Goal: Transaction & Acquisition: Download file/media

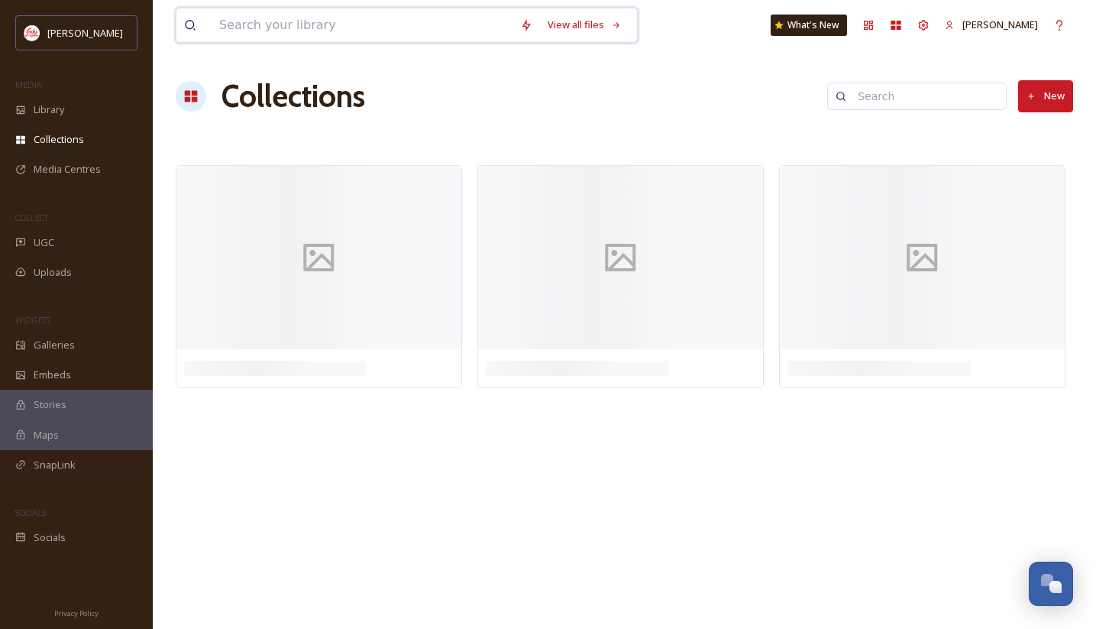
click at [383, 30] on input at bounding box center [362, 25] width 301 height 34
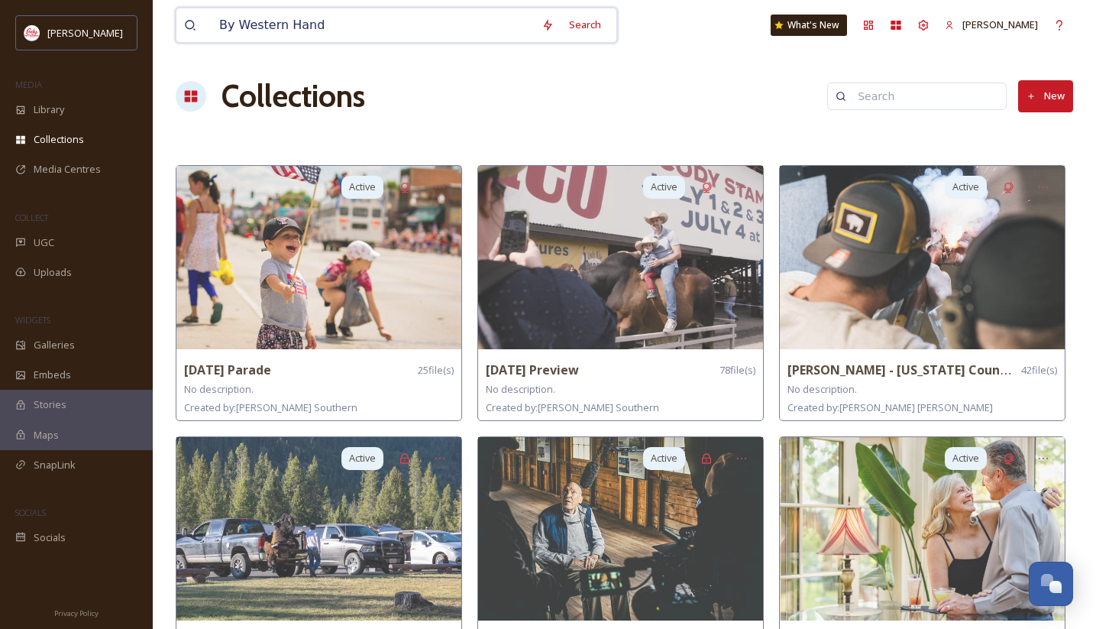
type input "By Western Hands"
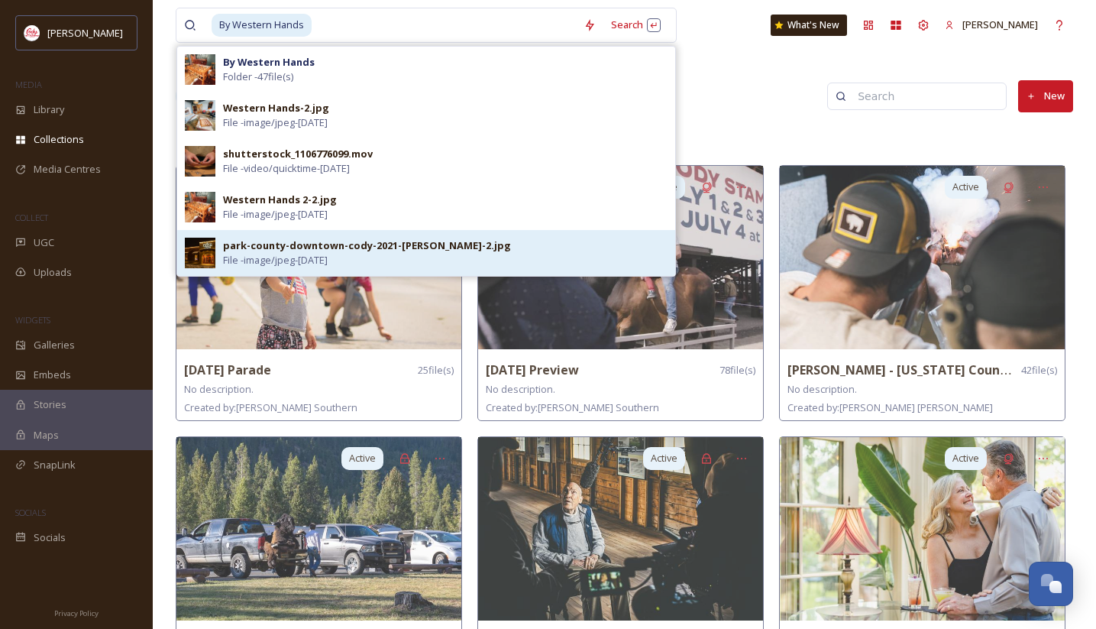
click at [388, 255] on div "park-county-downtown-cody-2021-[PERSON_NAME]-2.jpg File - image/jpeg - [DATE]" at bounding box center [445, 252] width 444 height 29
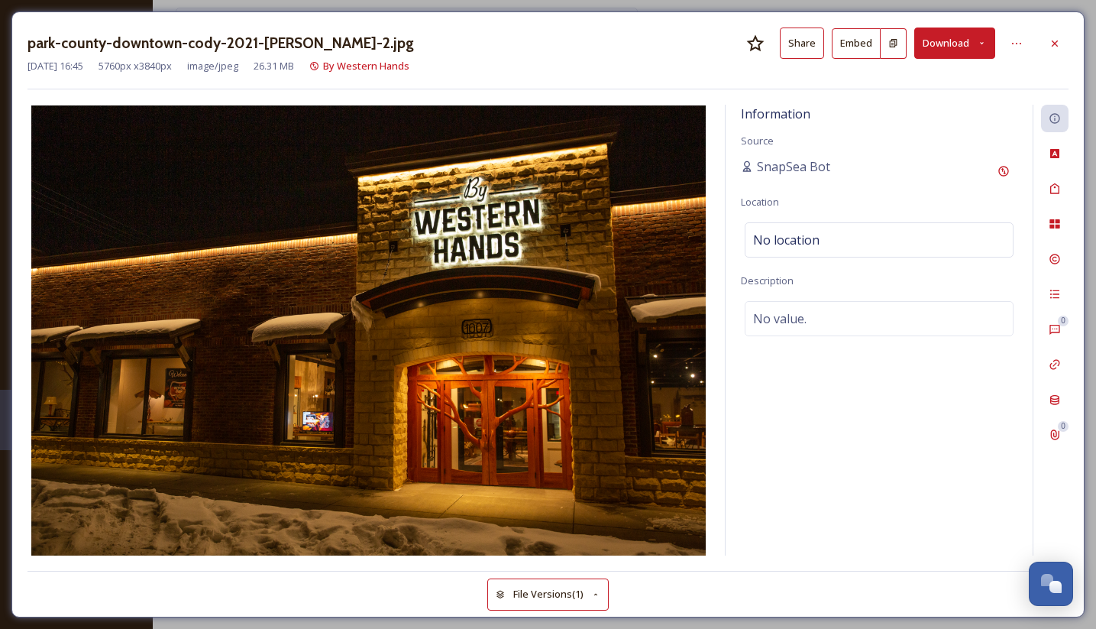
click at [980, 44] on icon at bounding box center [982, 43] width 10 height 10
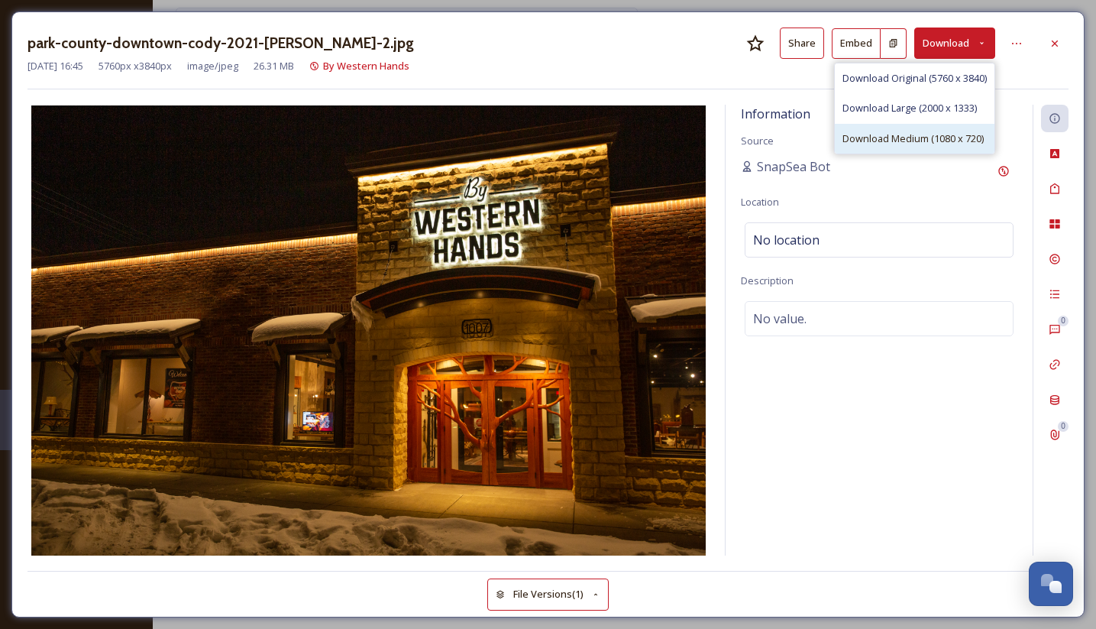
click at [914, 141] on span "Download Medium (1080 x 720)" at bounding box center [912, 138] width 141 height 15
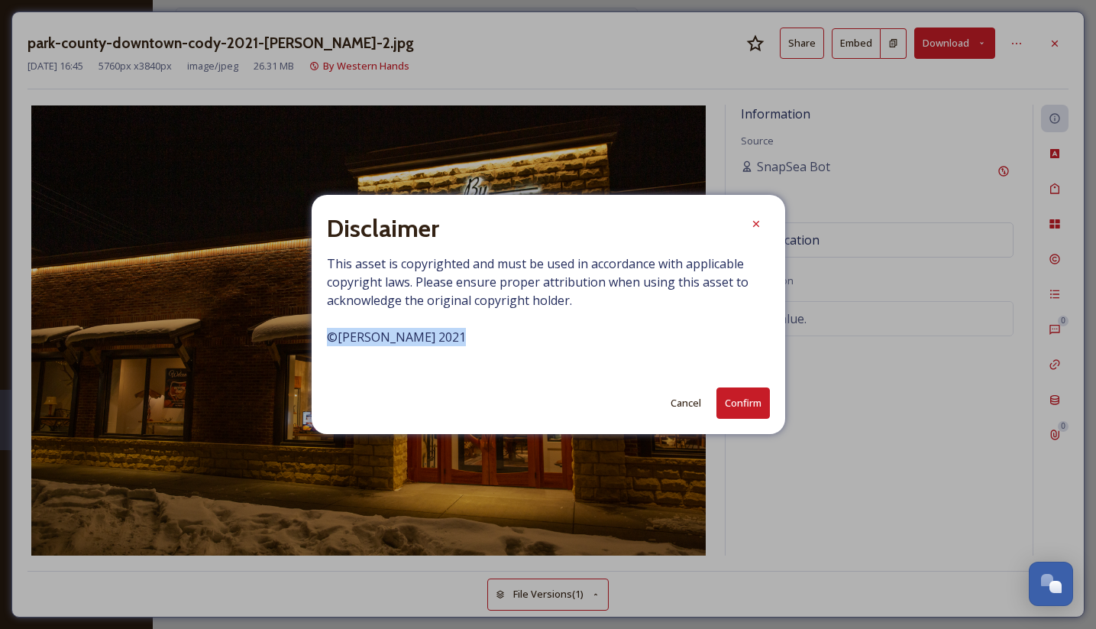
drag, startPoint x: 456, startPoint y: 335, endPoint x: 325, endPoint y: 337, distance: 130.6
click at [327, 337] on span "This asset is copyrighted and must be used in accordance with applicable copyri…" at bounding box center [548, 309] width 443 height 110
copy span "© [PERSON_NAME] 2021"
click at [756, 404] on button "Confirm" at bounding box center [742, 402] width 53 height 31
